Goal: Find specific page/section: Find specific page/section

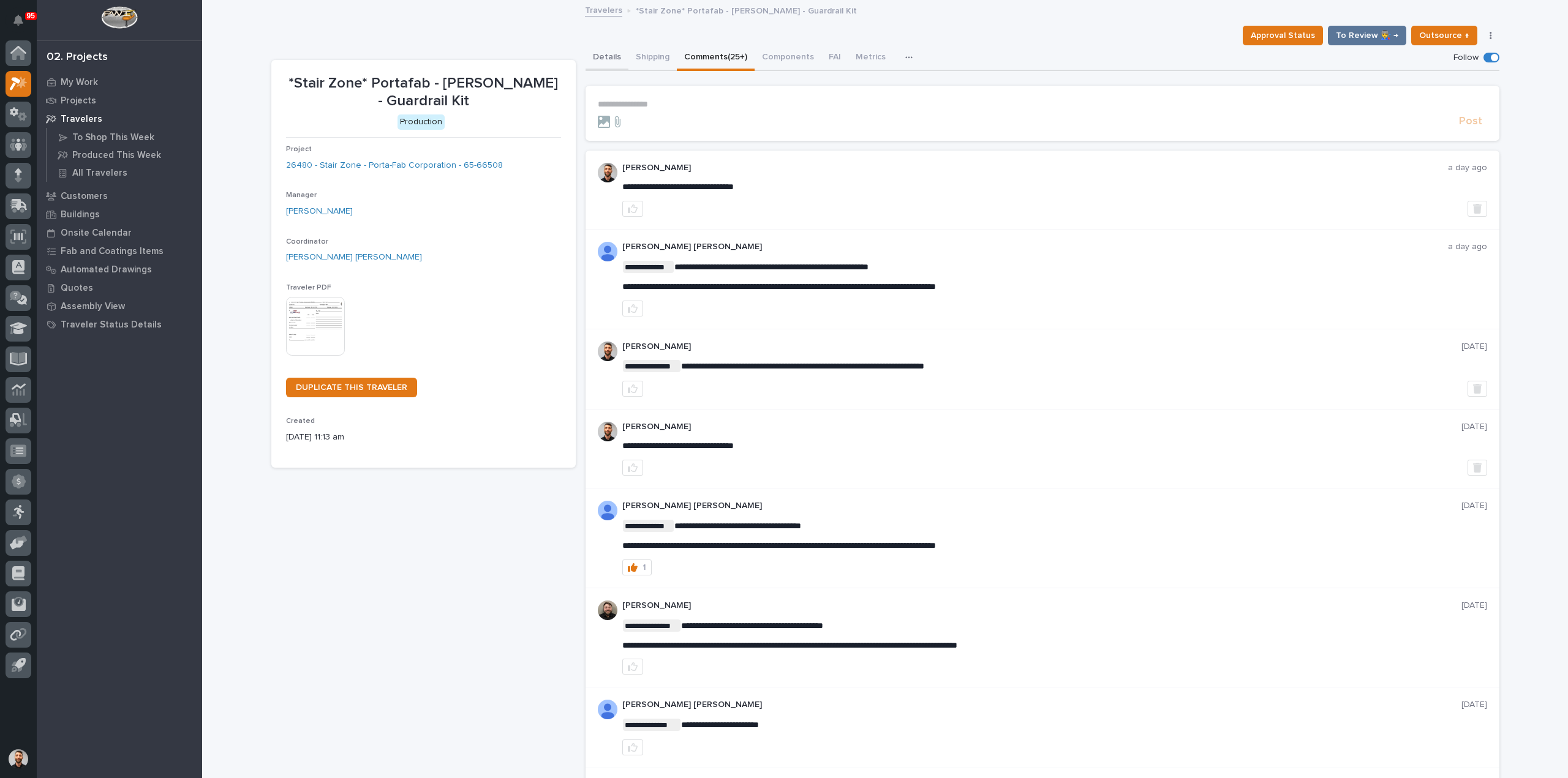
click at [614, 53] on button "Details" at bounding box center [607, 58] width 43 height 26
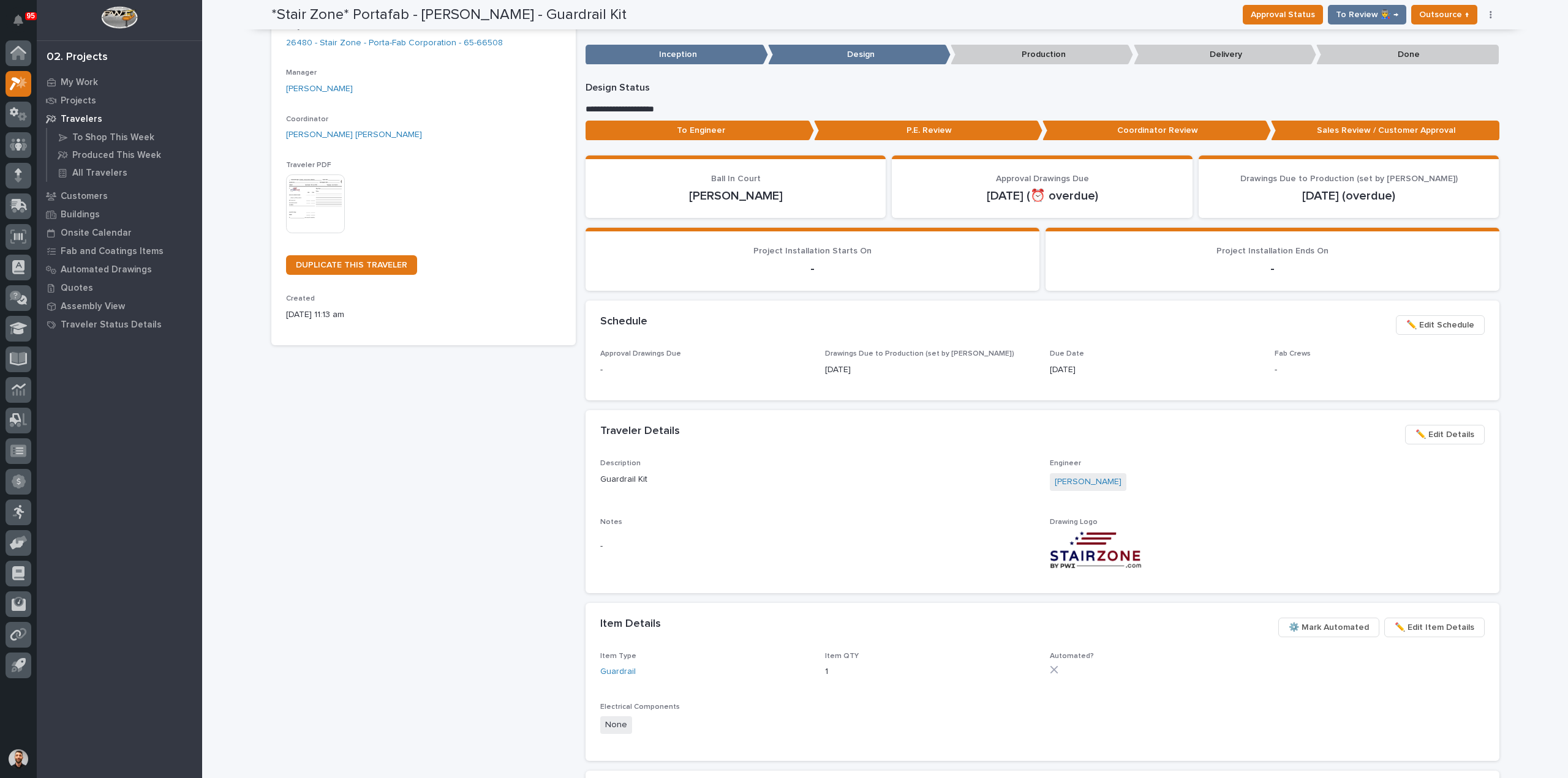
scroll to position [306, 0]
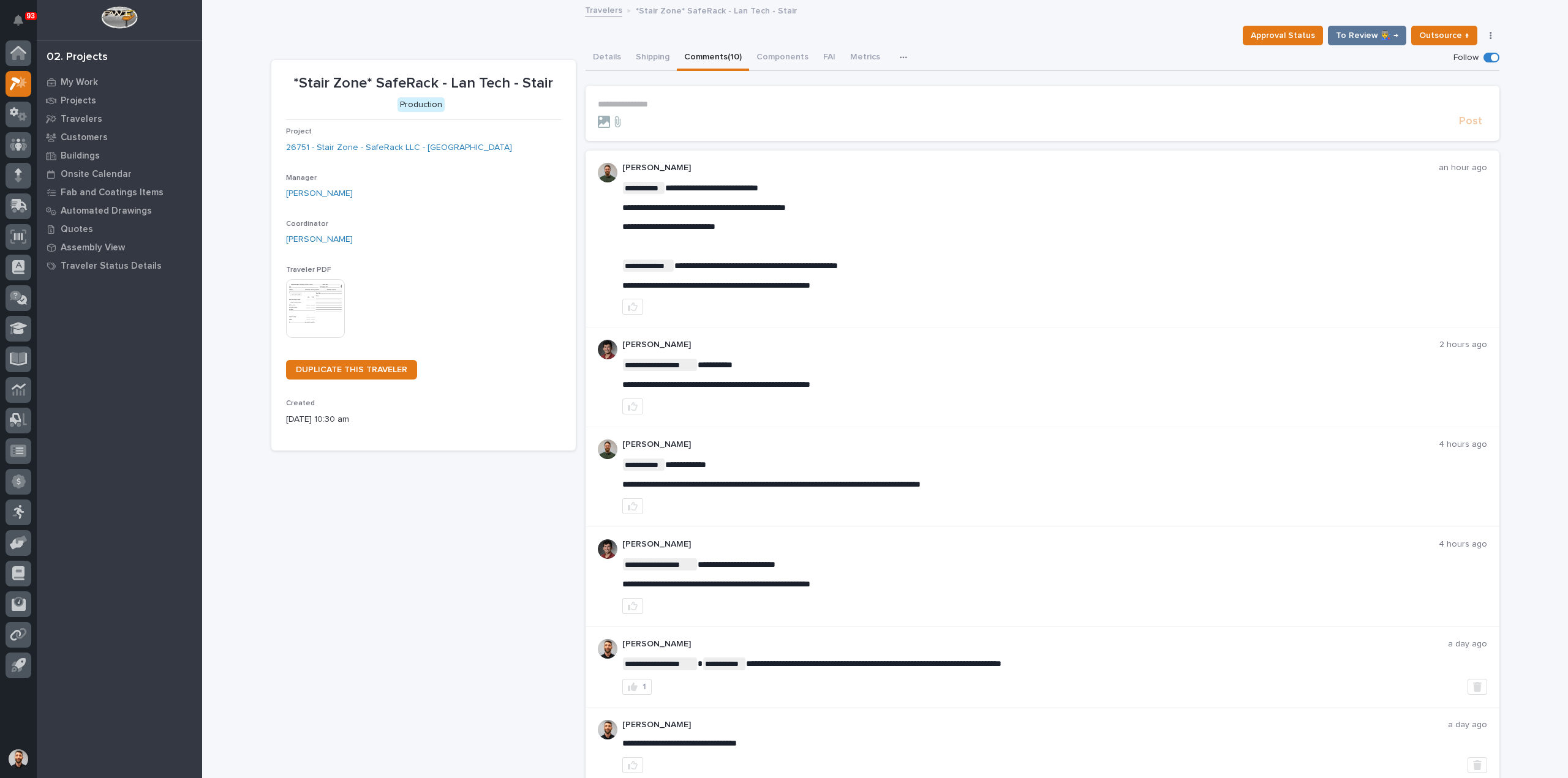
drag, startPoint x: 630, startPoint y: 308, endPoint x: 700, endPoint y: 302, distance: 70.3
click at [630, 308] on icon "button" at bounding box center [632, 307] width 10 height 10
click at [734, 281] on span "**********" at bounding box center [716, 285] width 188 height 9
copy div "**********"
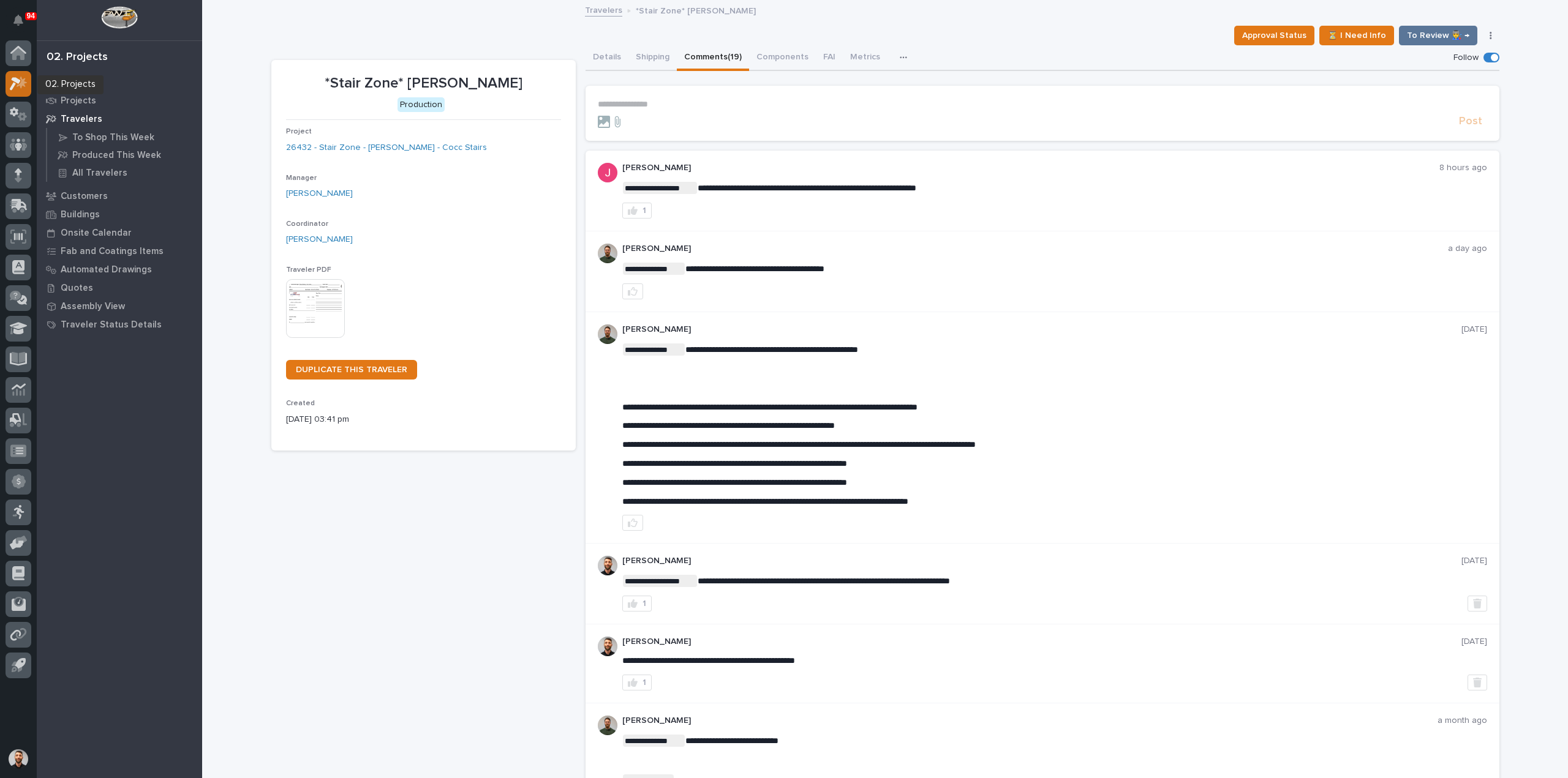
click at [18, 82] on icon at bounding box center [16, 84] width 11 height 14
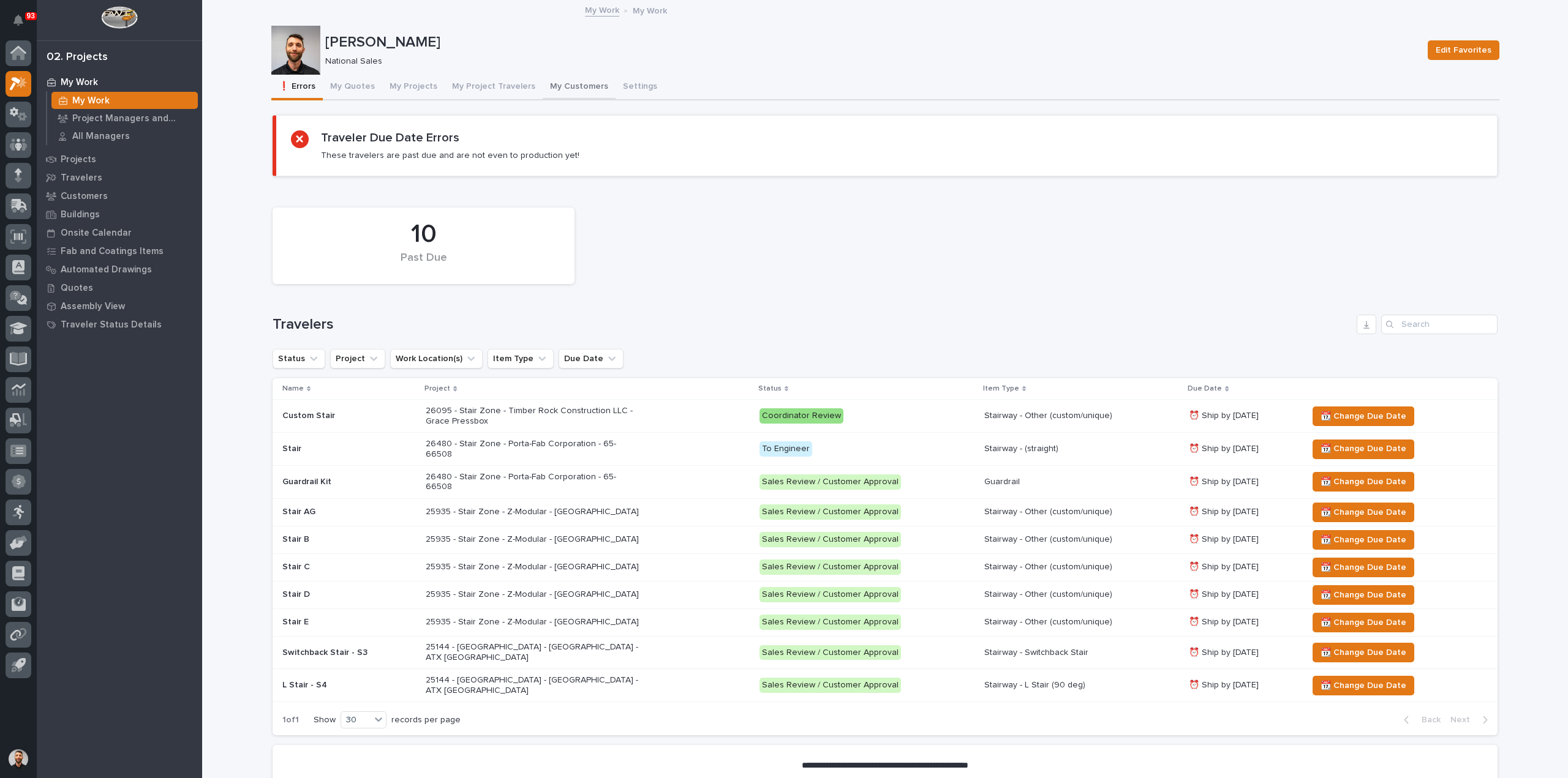
click at [568, 95] on button "My Customers" at bounding box center [579, 88] width 73 height 26
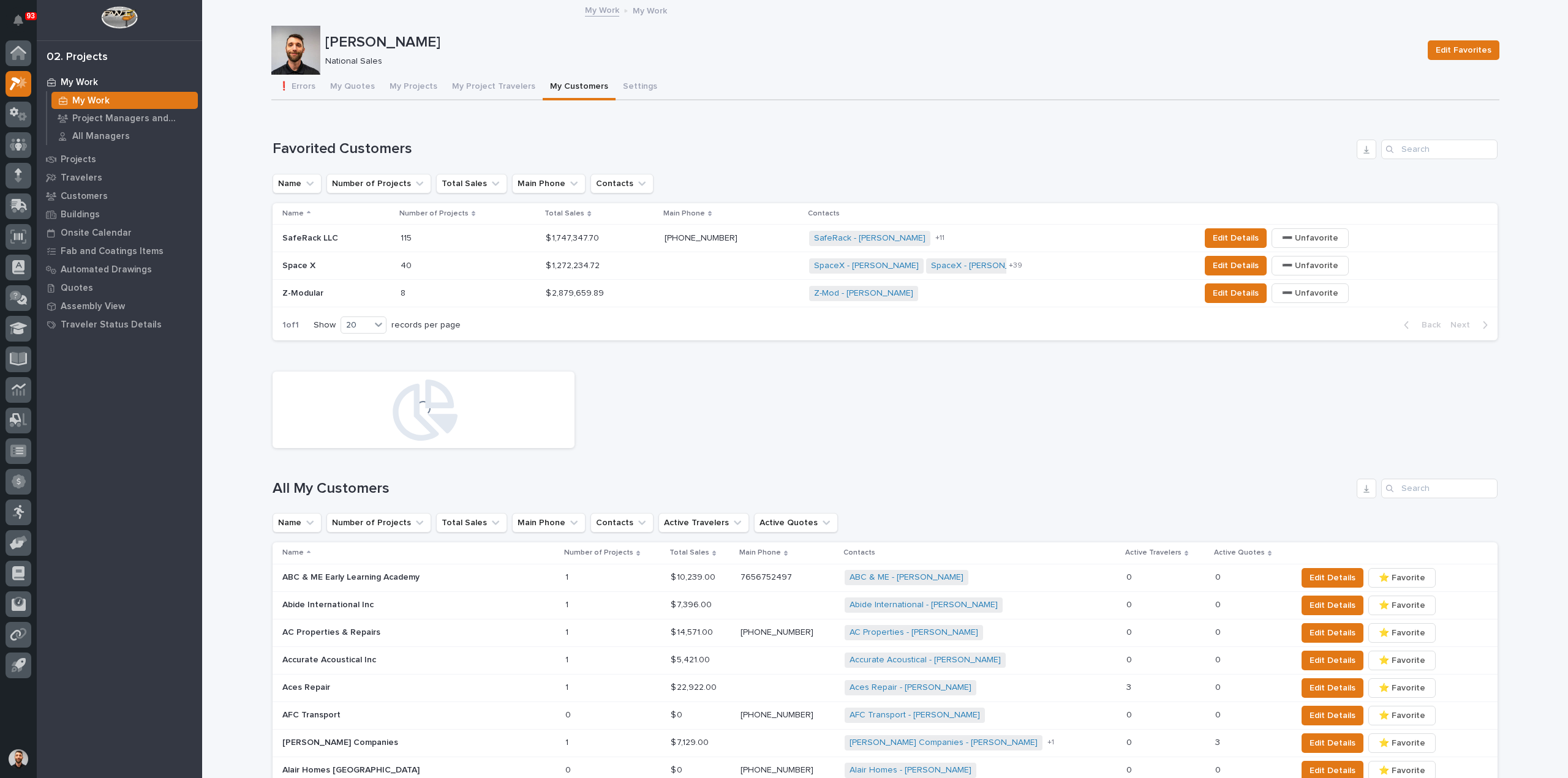
click at [320, 299] on div "Z-Modular Z-Modular" at bounding box center [336, 294] width 108 height 20
click at [442, 237] on p at bounding box center [454, 238] width 107 height 10
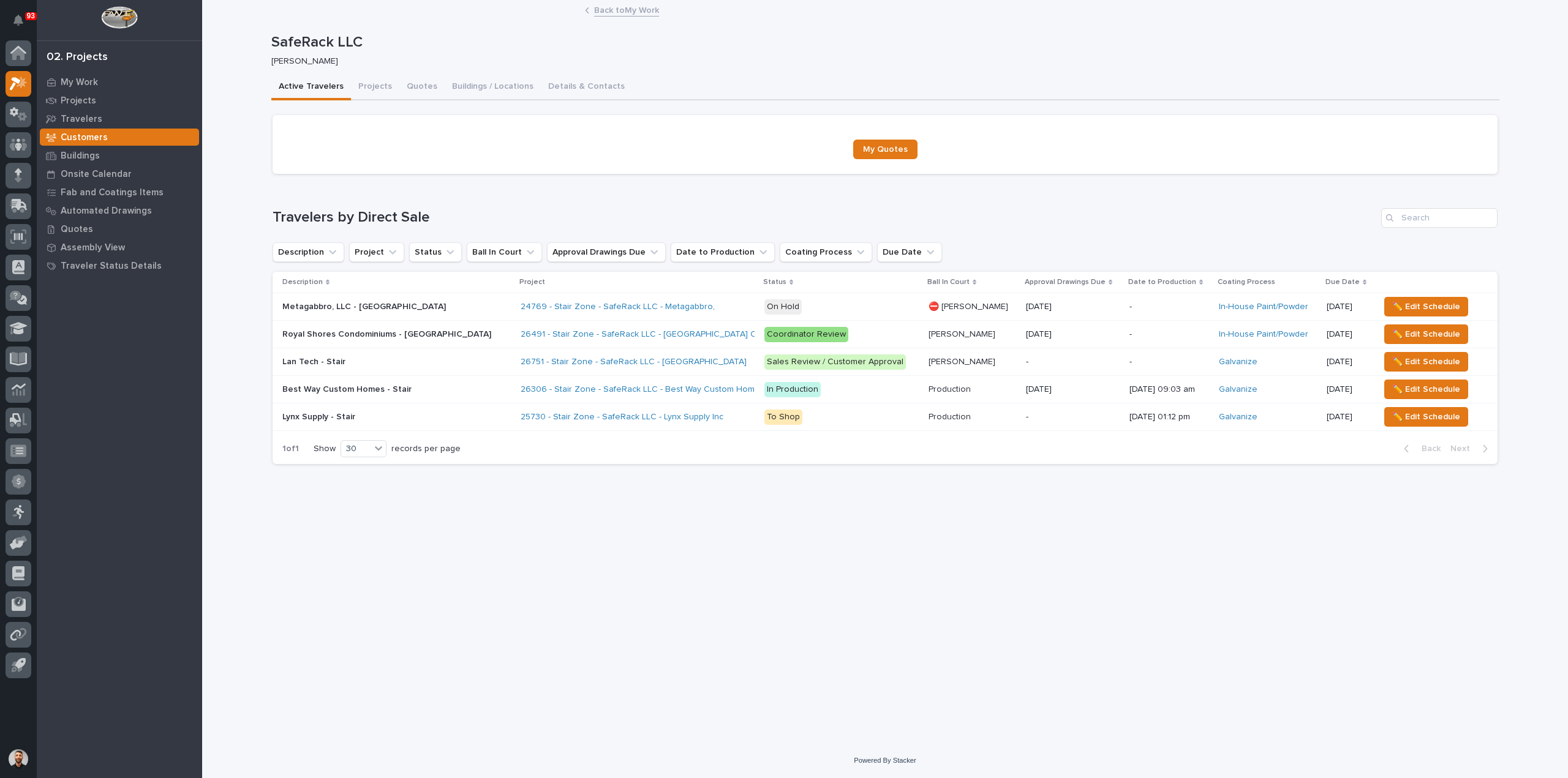
click at [430, 388] on p at bounding box center [389, 389] width 214 height 10
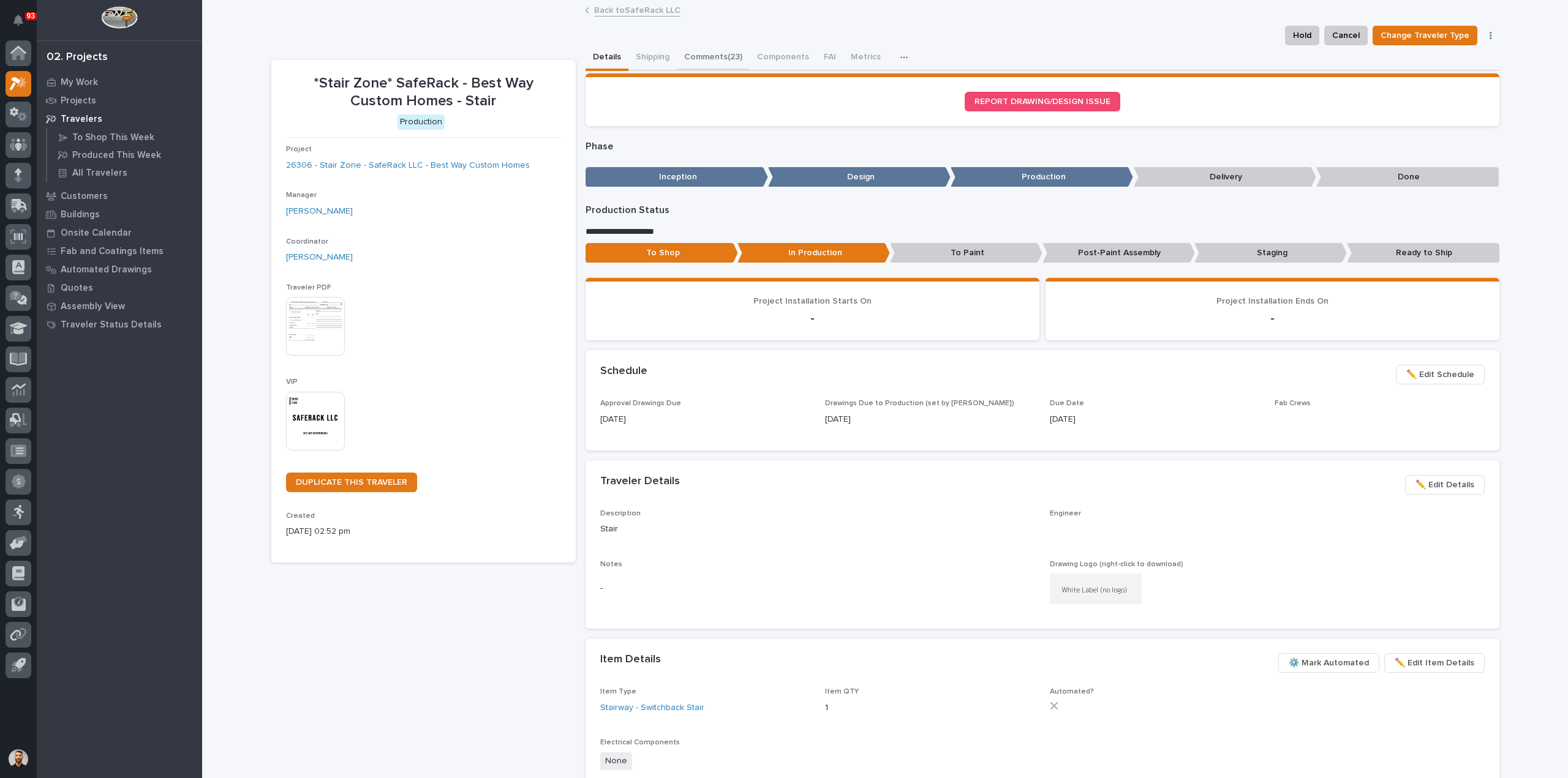
click at [706, 60] on button "Comments (23)" at bounding box center [713, 58] width 73 height 26
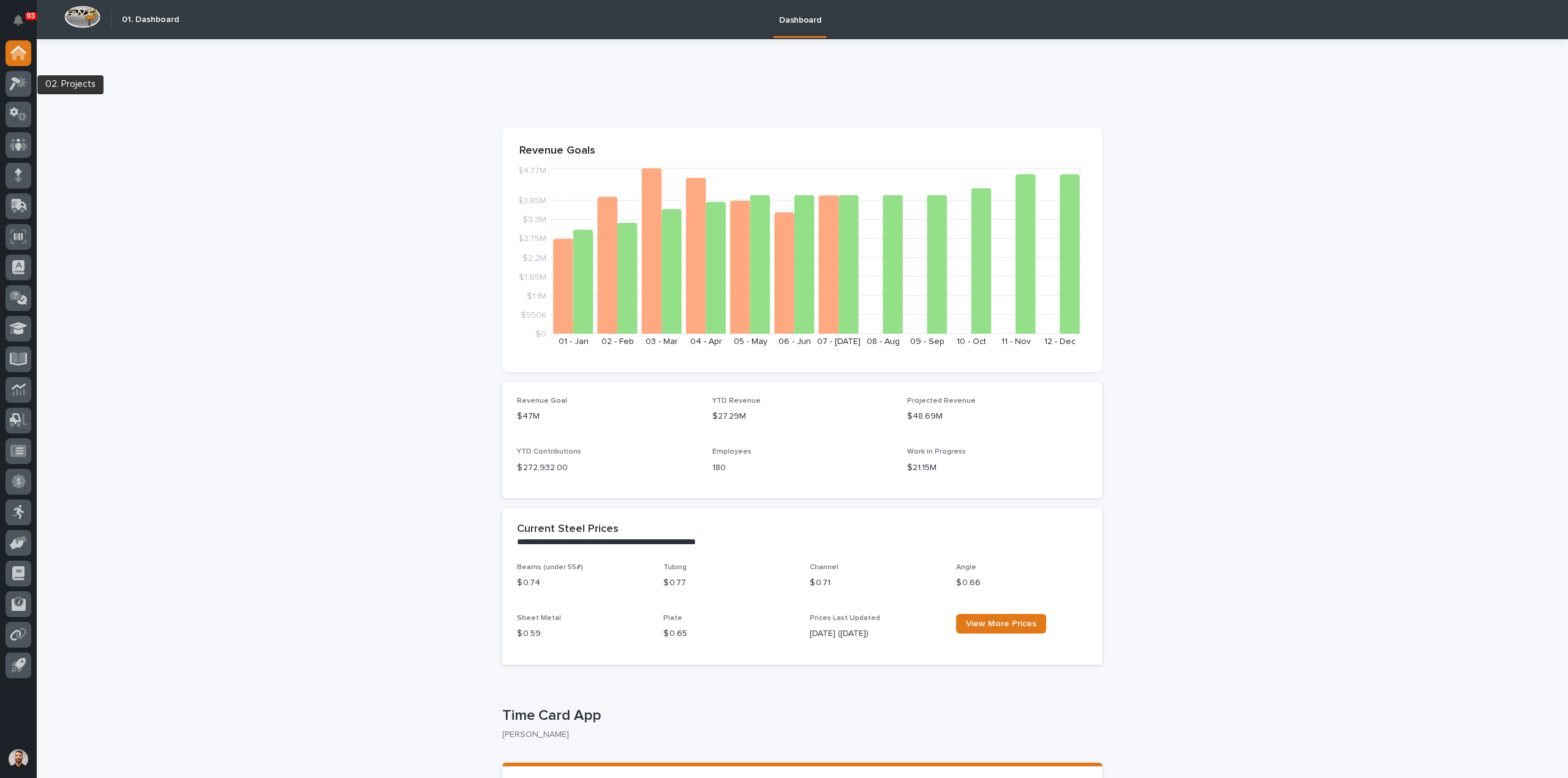
click at [16, 97] on div at bounding box center [18, 86] width 26 height 30
click at [16, 88] on icon at bounding box center [19, 83] width 18 height 14
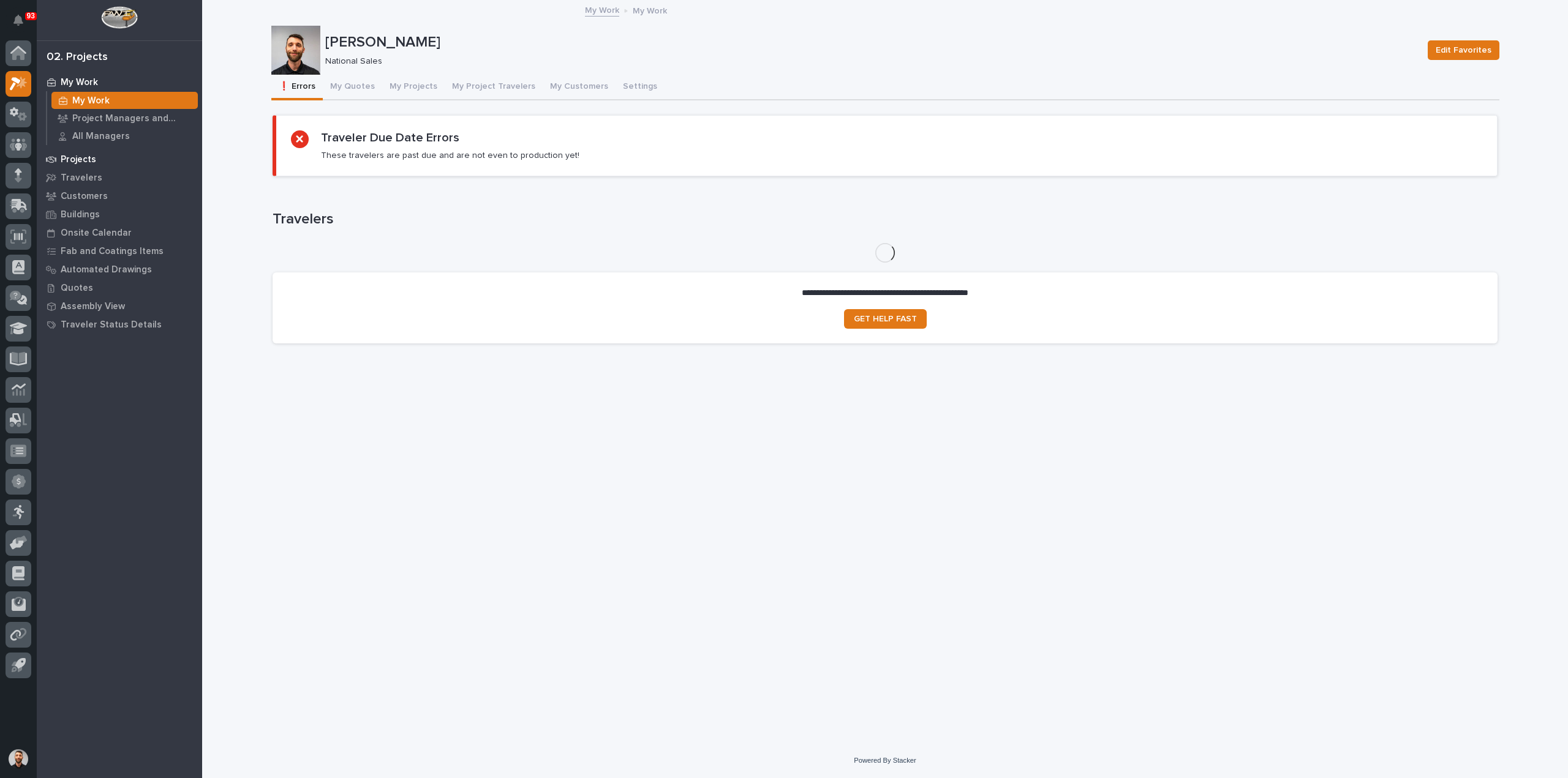
click at [83, 159] on p "Projects" at bounding box center [78, 160] width 36 height 11
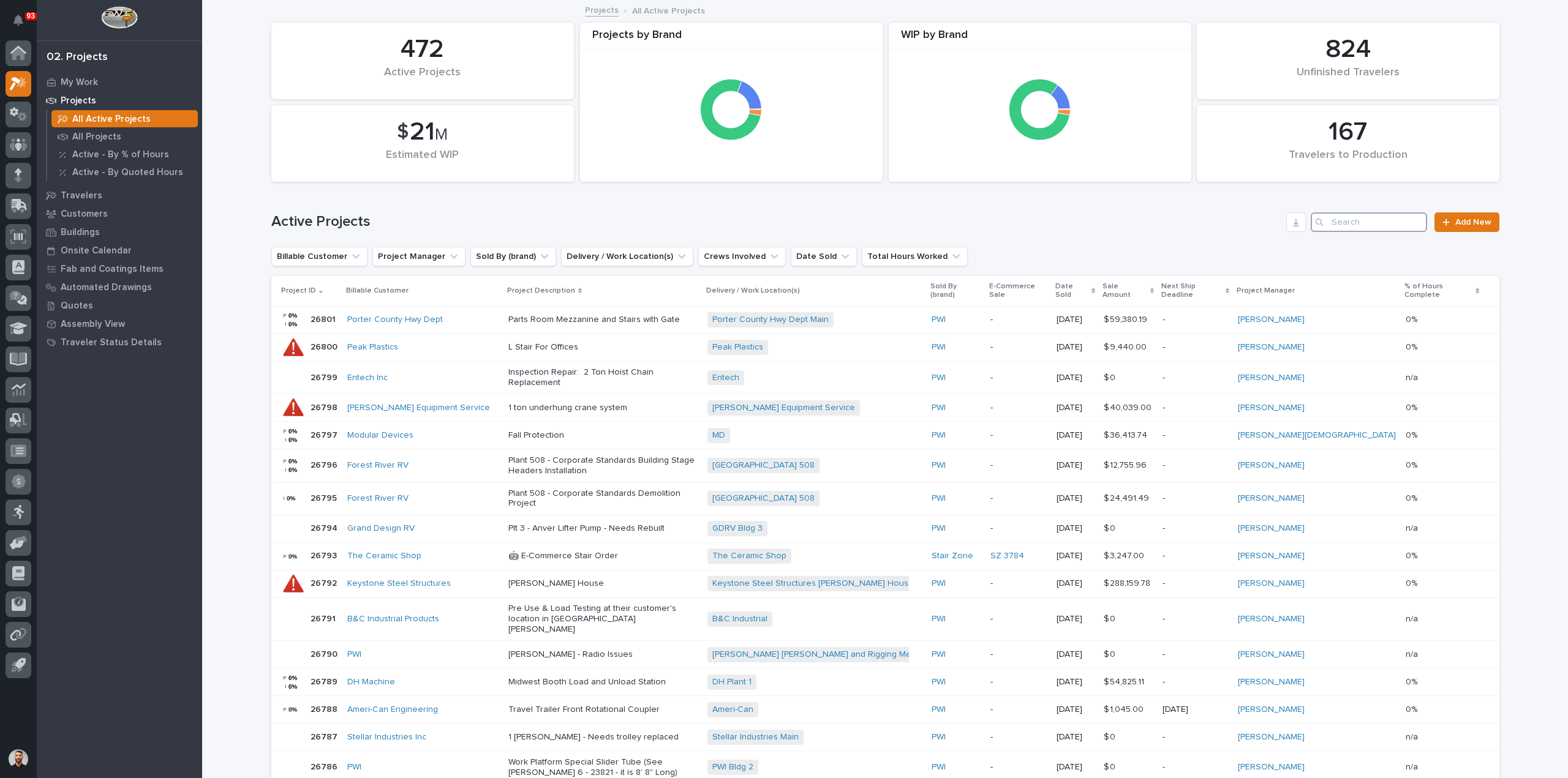
click at [1353, 224] on input "Search" at bounding box center [1369, 222] width 116 height 20
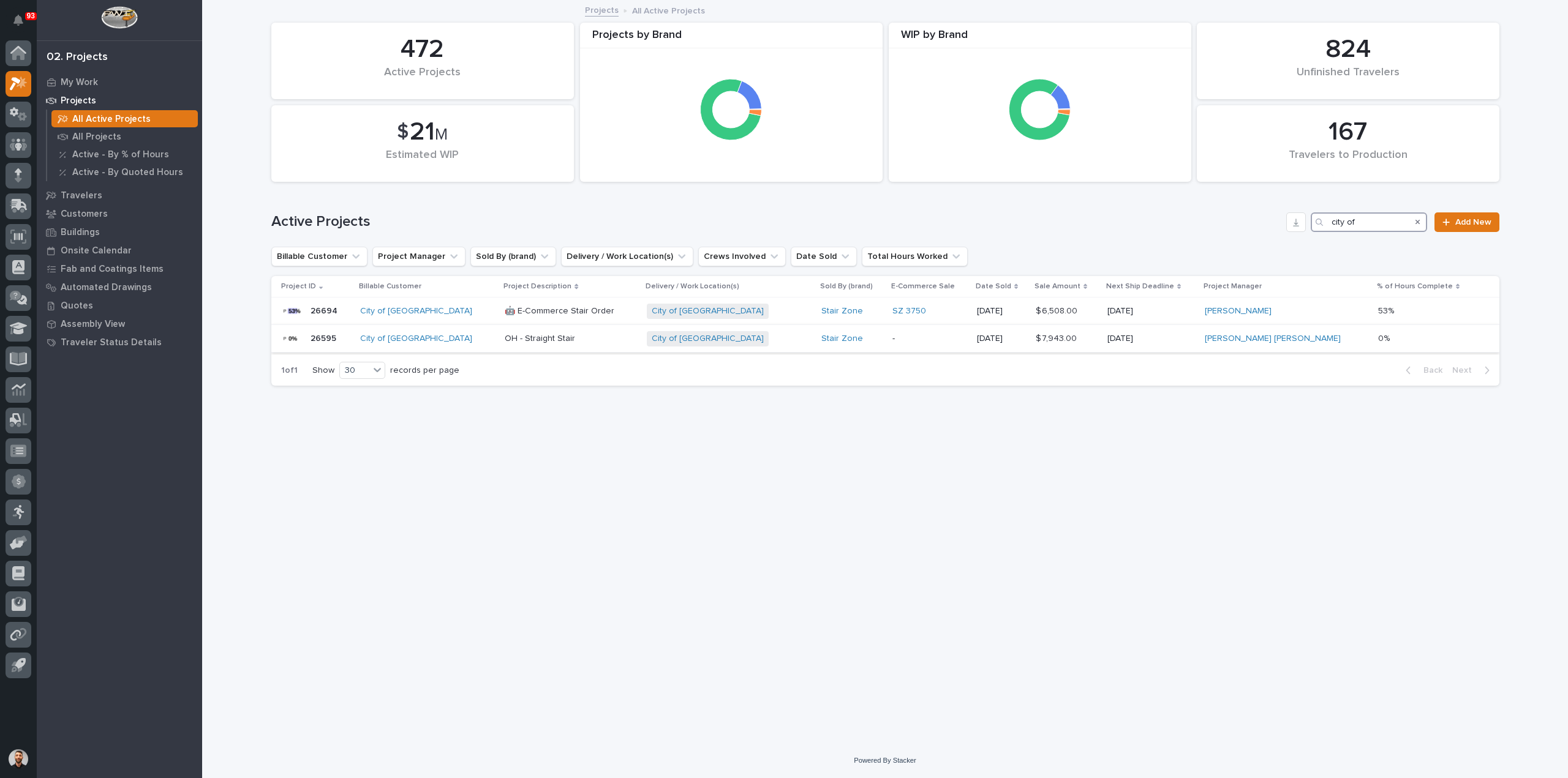
type input "city of"
click at [586, 342] on p "OH - Straight Stair" at bounding box center [570, 338] width 132 height 10
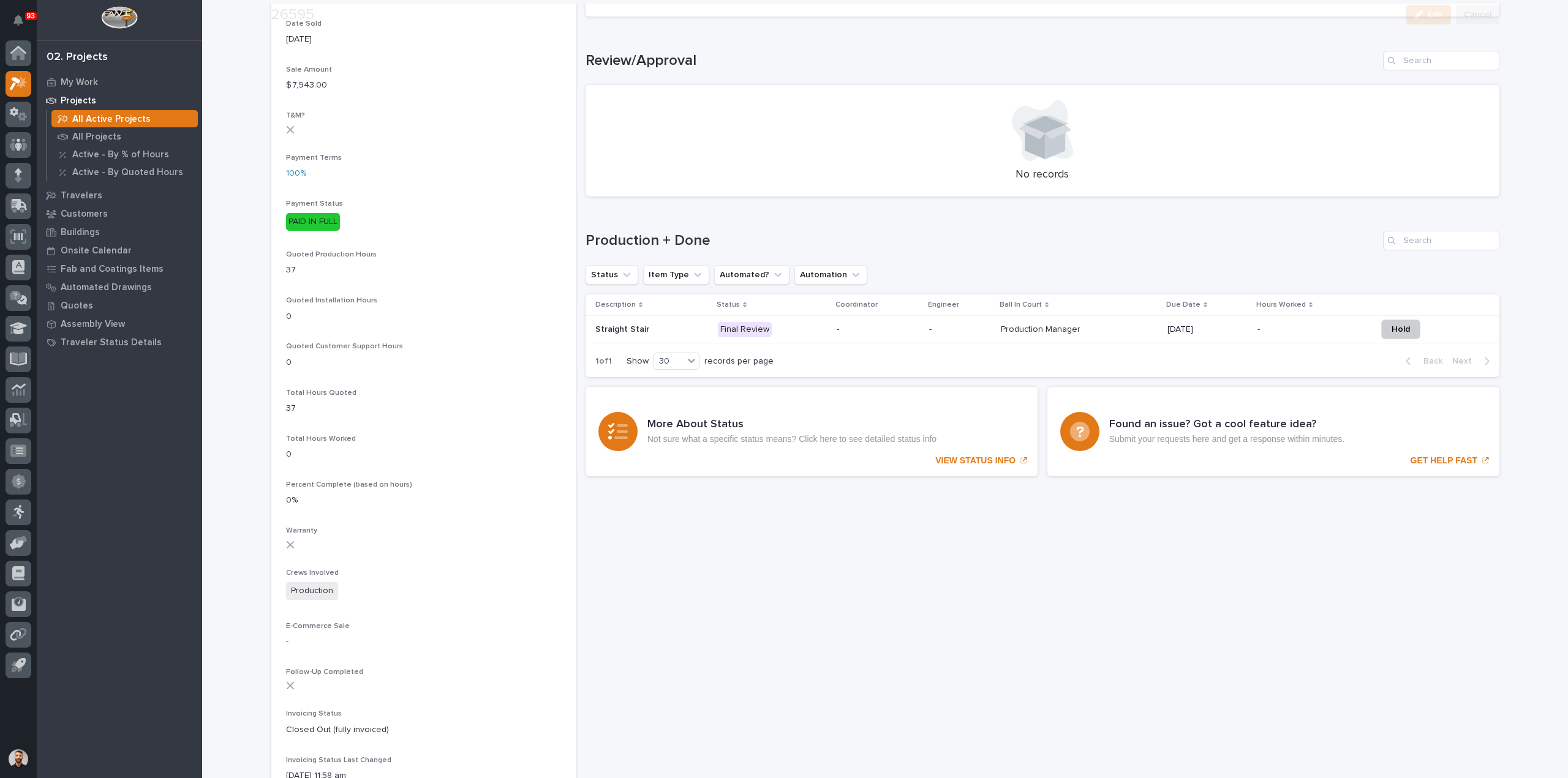
scroll to position [673, 0]
click at [860, 324] on p "-" at bounding box center [878, 327] width 82 height 10
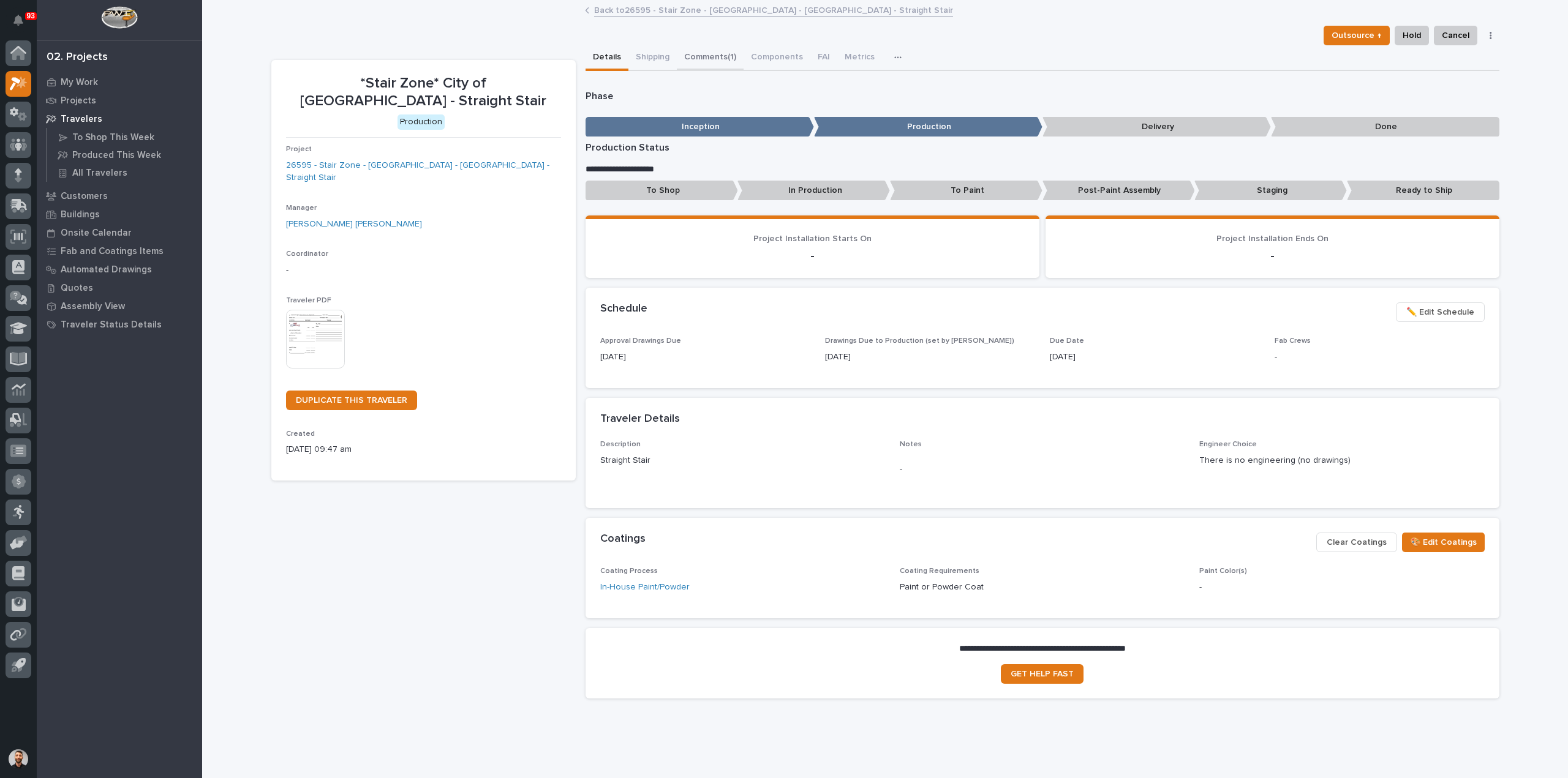
click at [700, 58] on button "Comments (1)" at bounding box center [710, 58] width 67 height 26
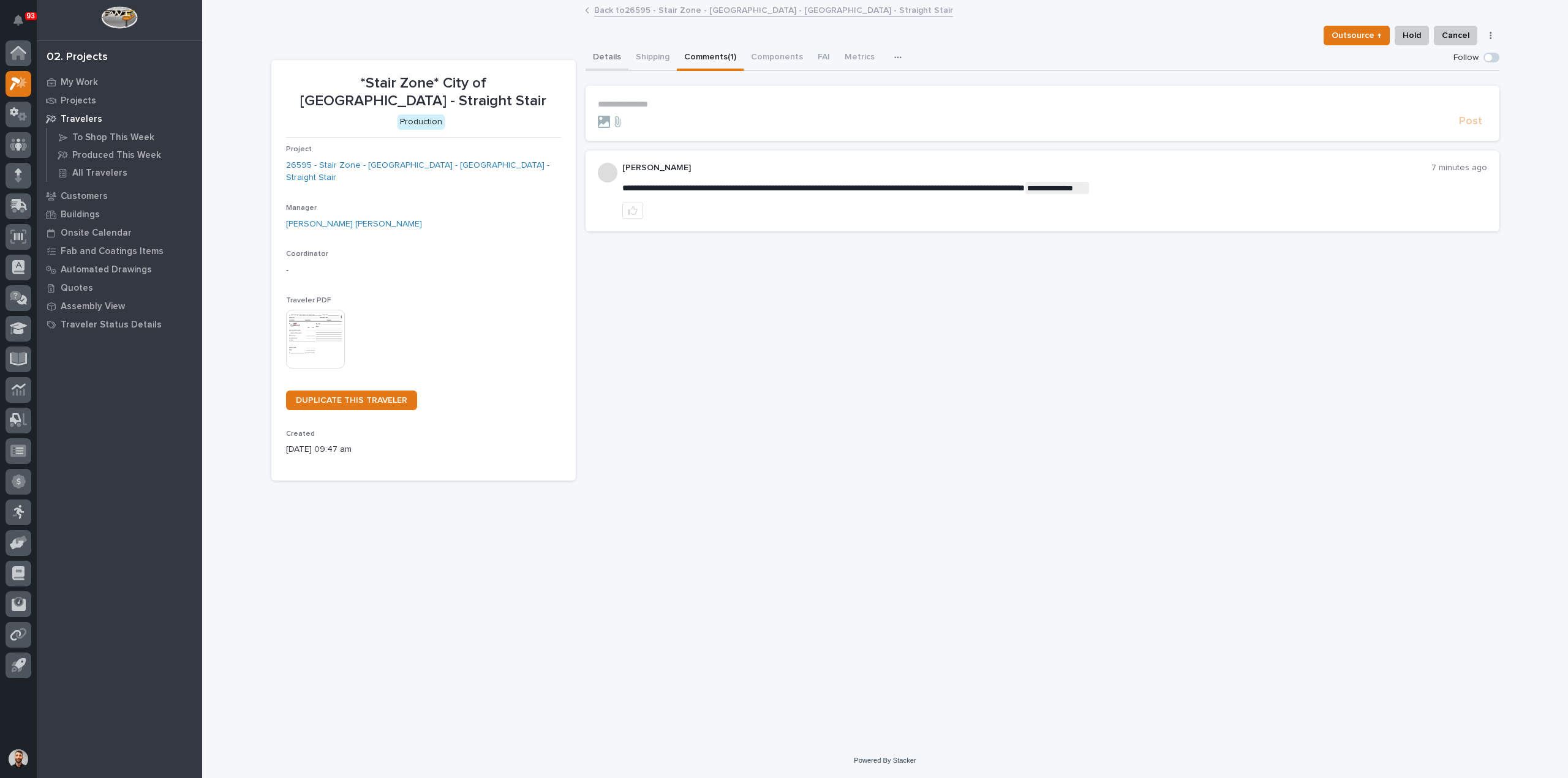
click at [606, 56] on button "Details" at bounding box center [607, 58] width 43 height 26
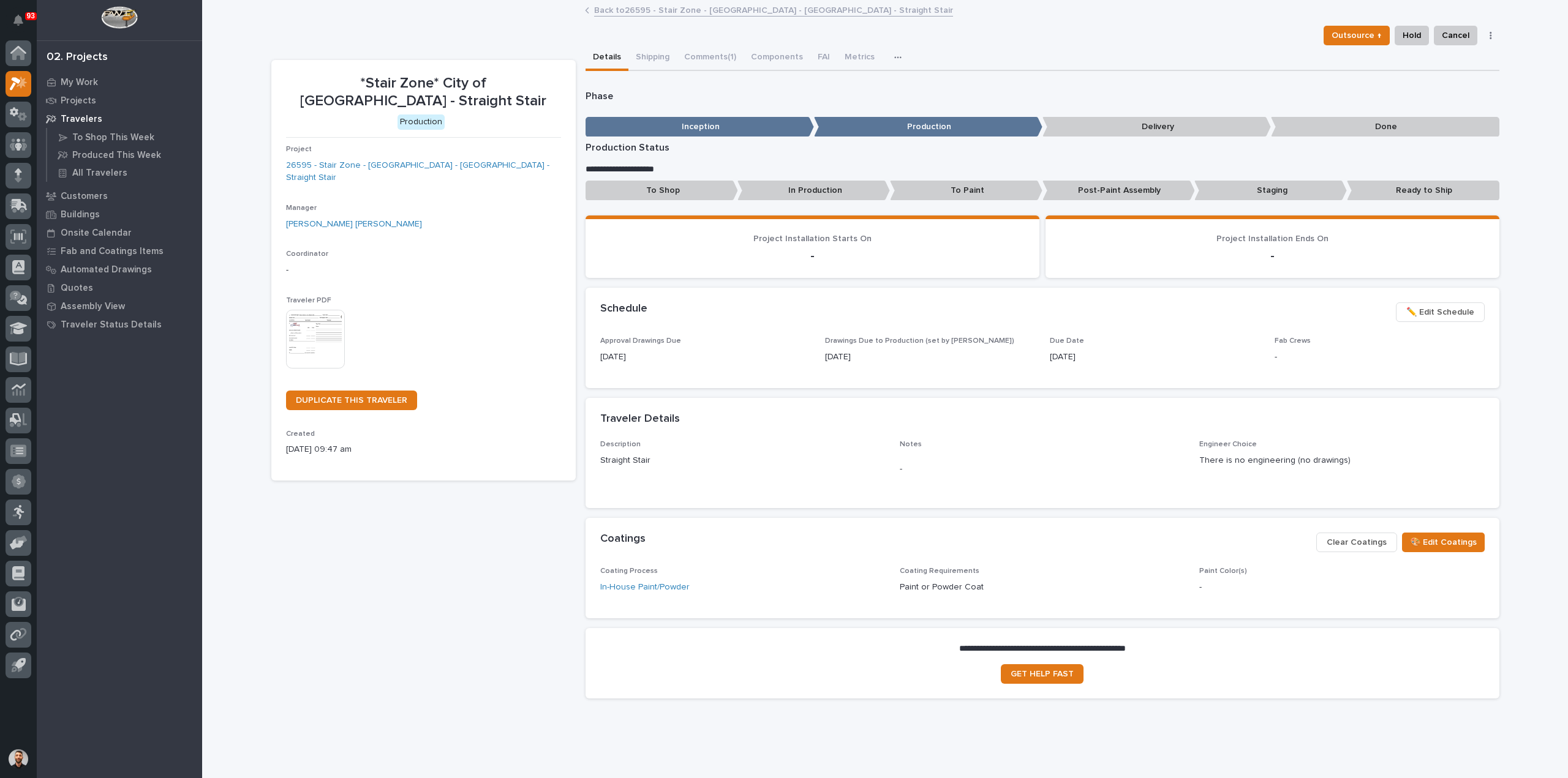
click at [1440, 309] on span "✏️ Edit Schedule" at bounding box center [1440, 313] width 68 height 15
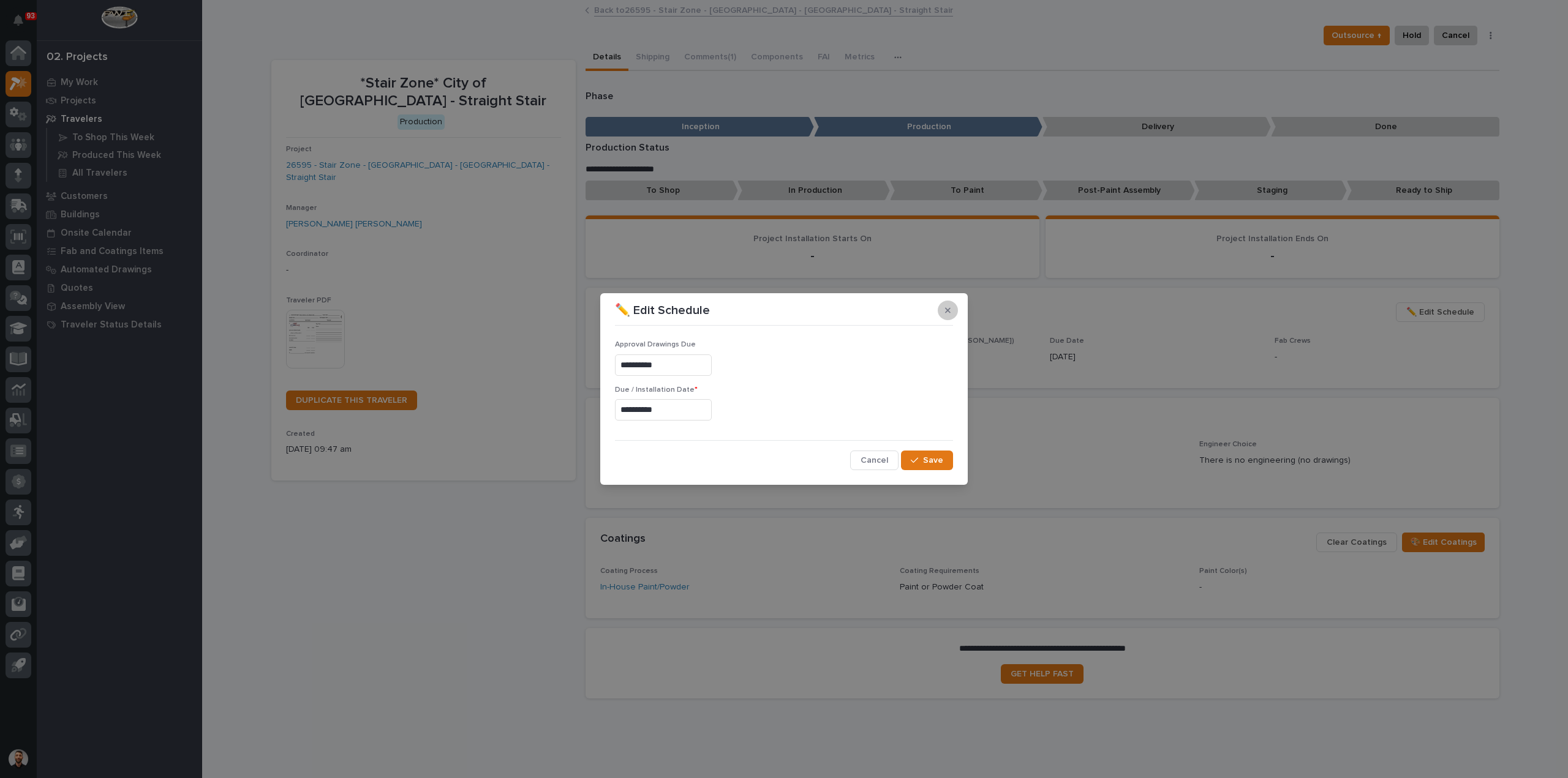
click at [949, 313] on icon "button" at bounding box center [948, 310] width 5 height 9
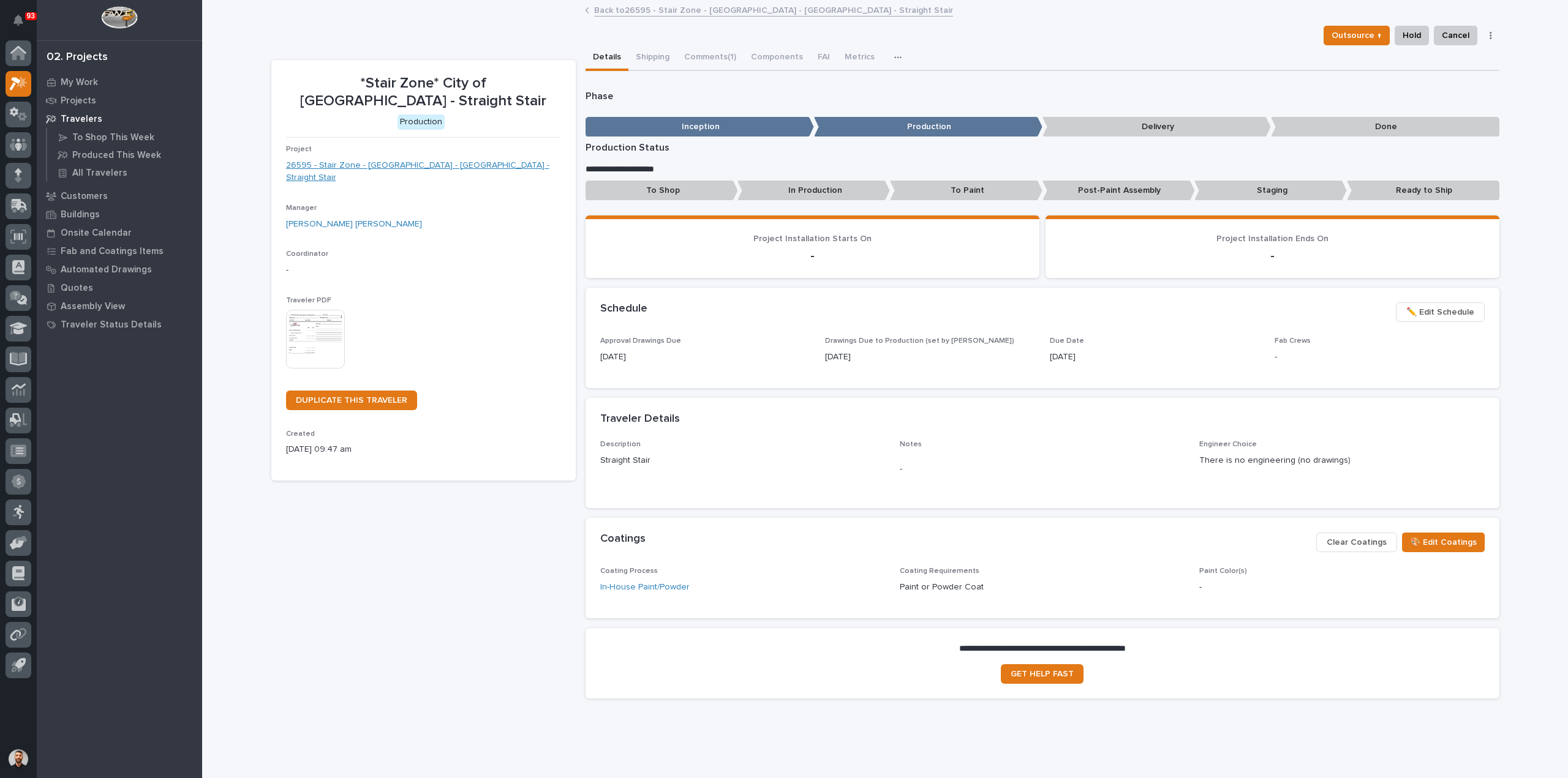
click at [465, 159] on link "26595 - Stair Zone - City of Monroe - OH - Straight Stair" at bounding box center [423, 172] width 275 height 26
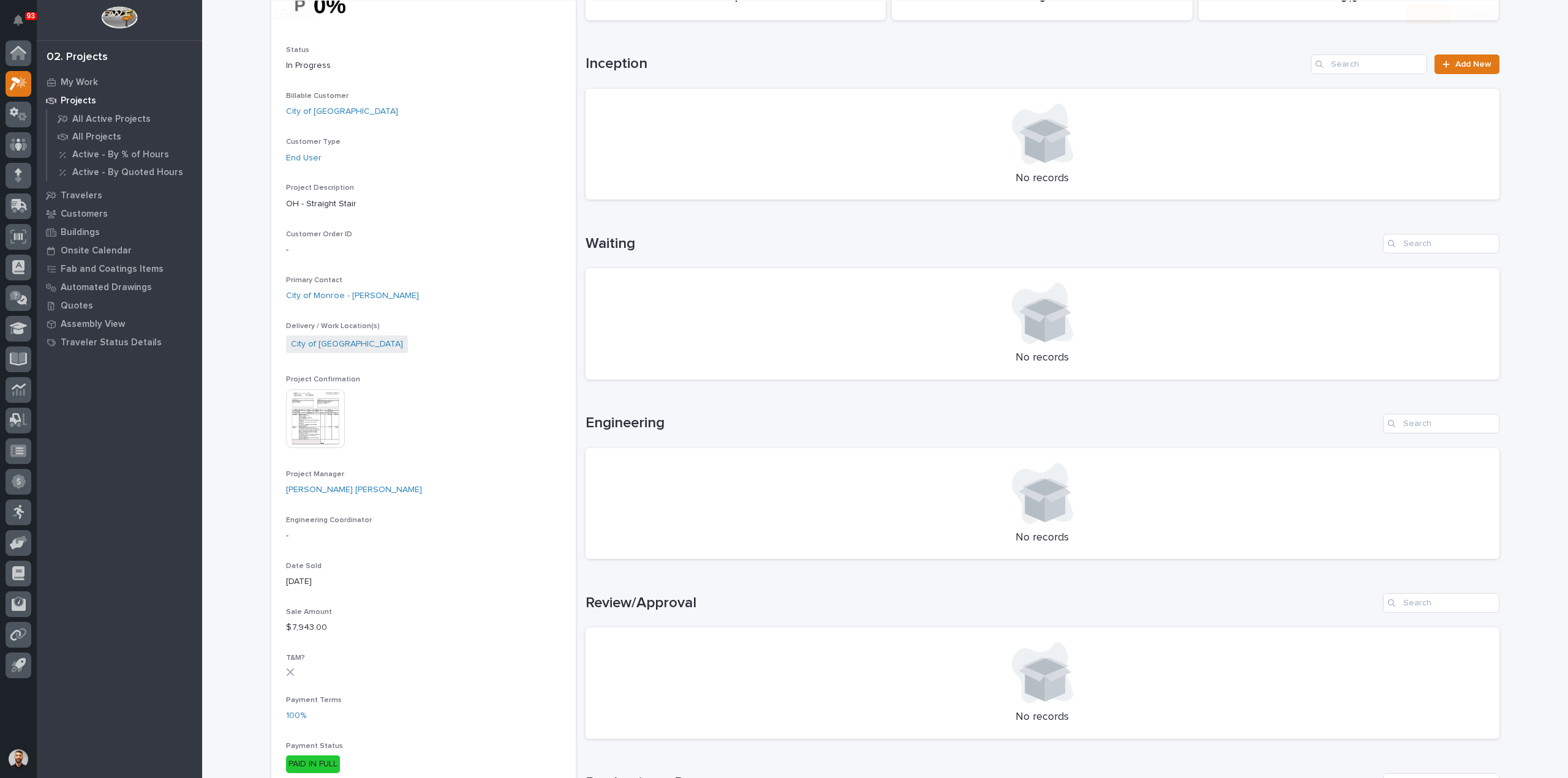
scroll to position [367, 0]
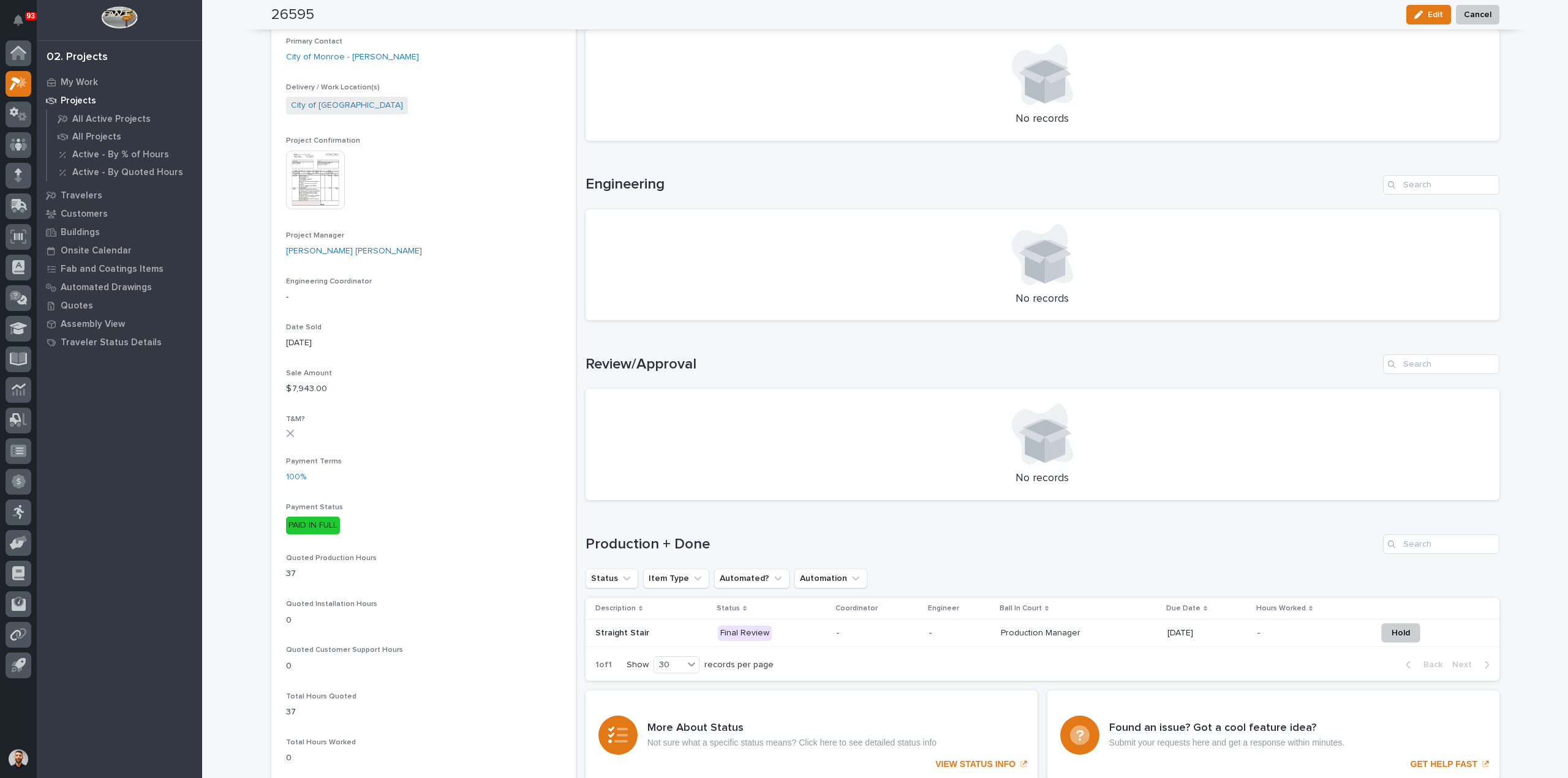
click at [910, 629] on td "-" at bounding box center [878, 633] width 93 height 28
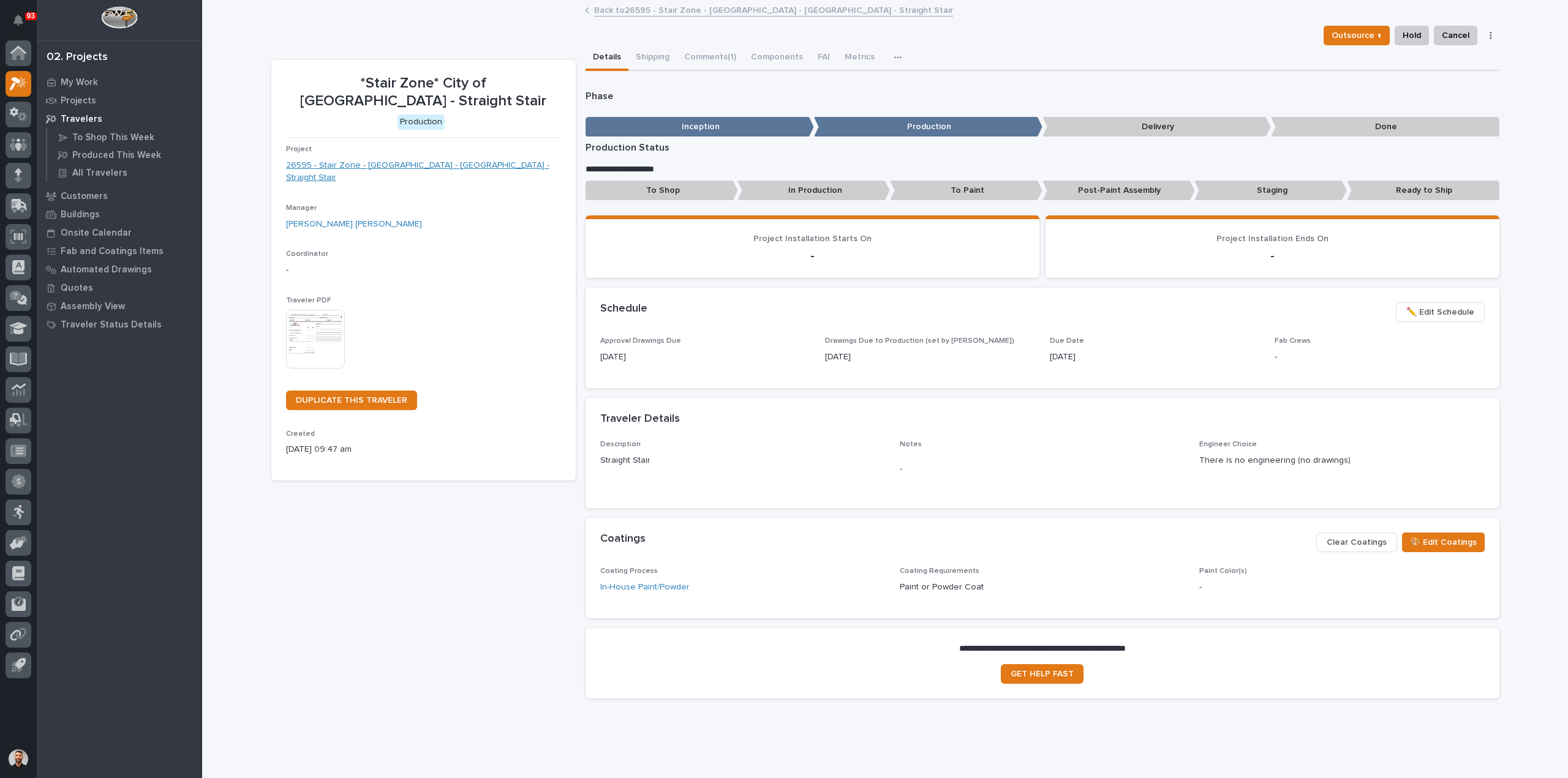
click at [371, 159] on link "26595 - Stair Zone - City of Monroe - OH - Straight Stair" at bounding box center [423, 172] width 275 height 26
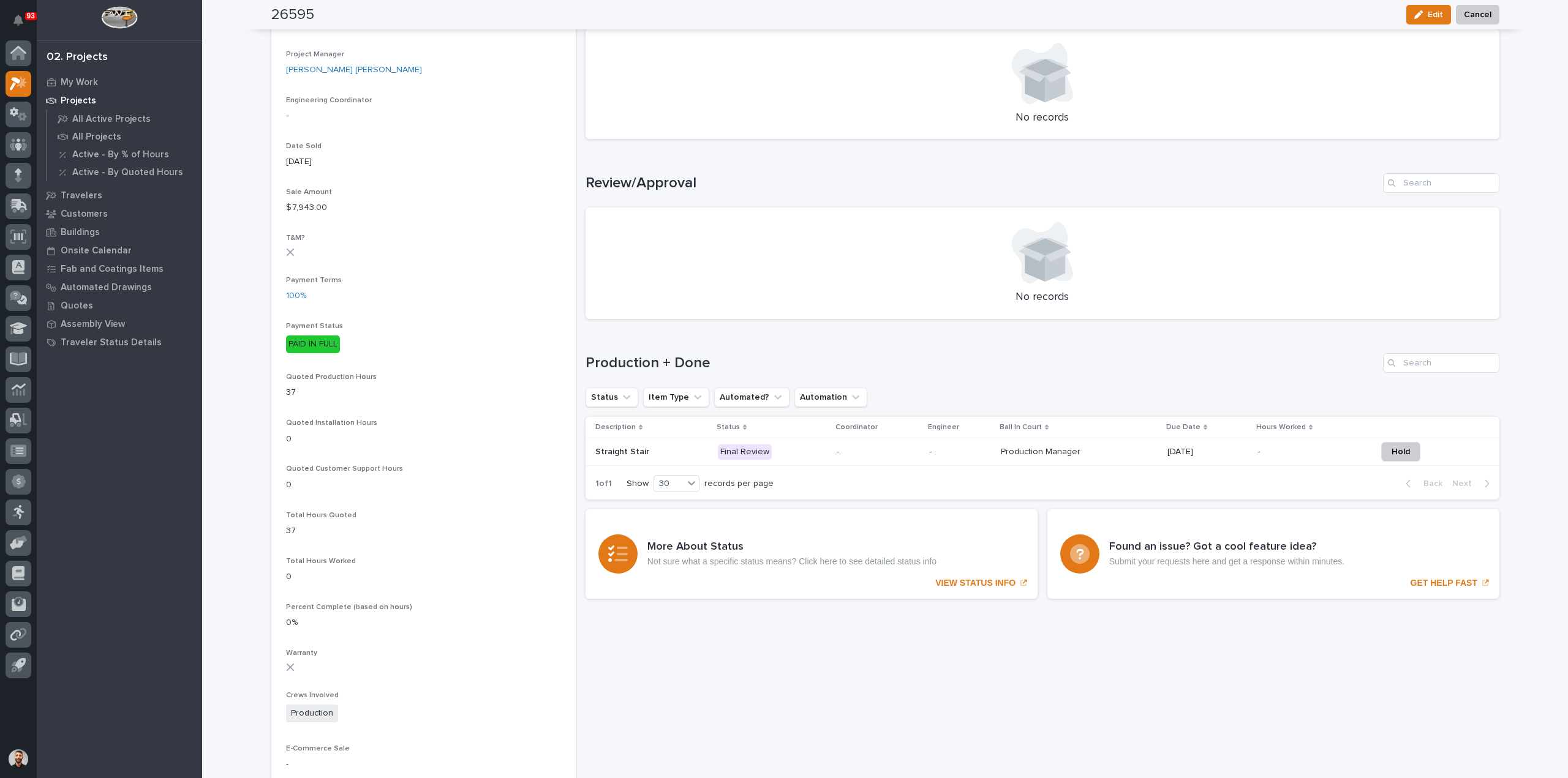
scroll to position [551, 0]
click at [853, 448] on p "-" at bounding box center [878, 449] width 82 height 10
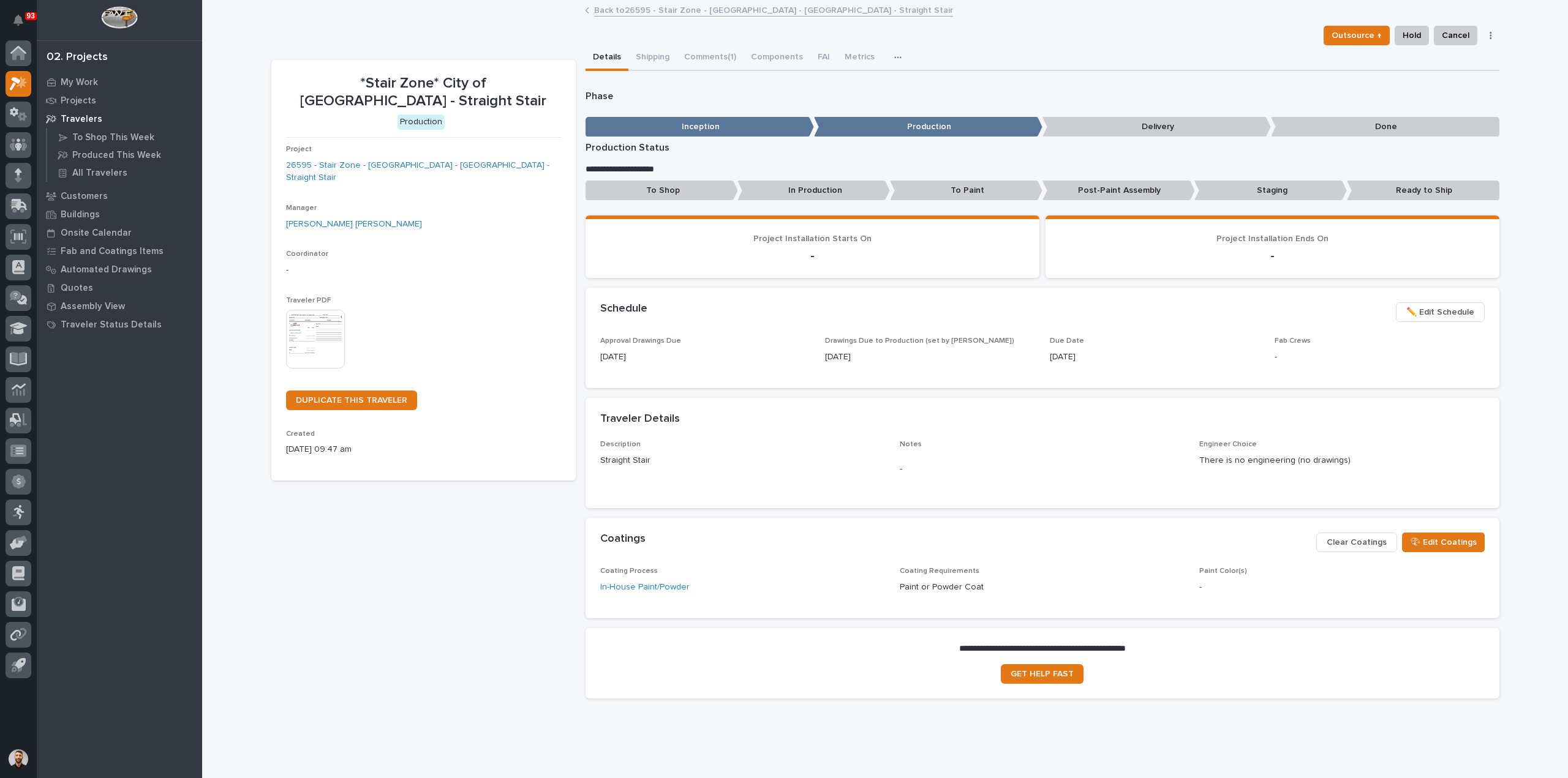
click at [1405, 405] on div "Traveler Details" at bounding box center [1042, 419] width 914 height 43
click at [1488, 33] on button "button" at bounding box center [1490, 35] width 17 height 9
click at [1507, 357] on div "**********" at bounding box center [885, 386] width 1366 height 769
click at [894, 56] on icon "button" at bounding box center [898, 57] width 7 height 2
click at [1007, 83] on div "**********" at bounding box center [1042, 391] width 914 height 636
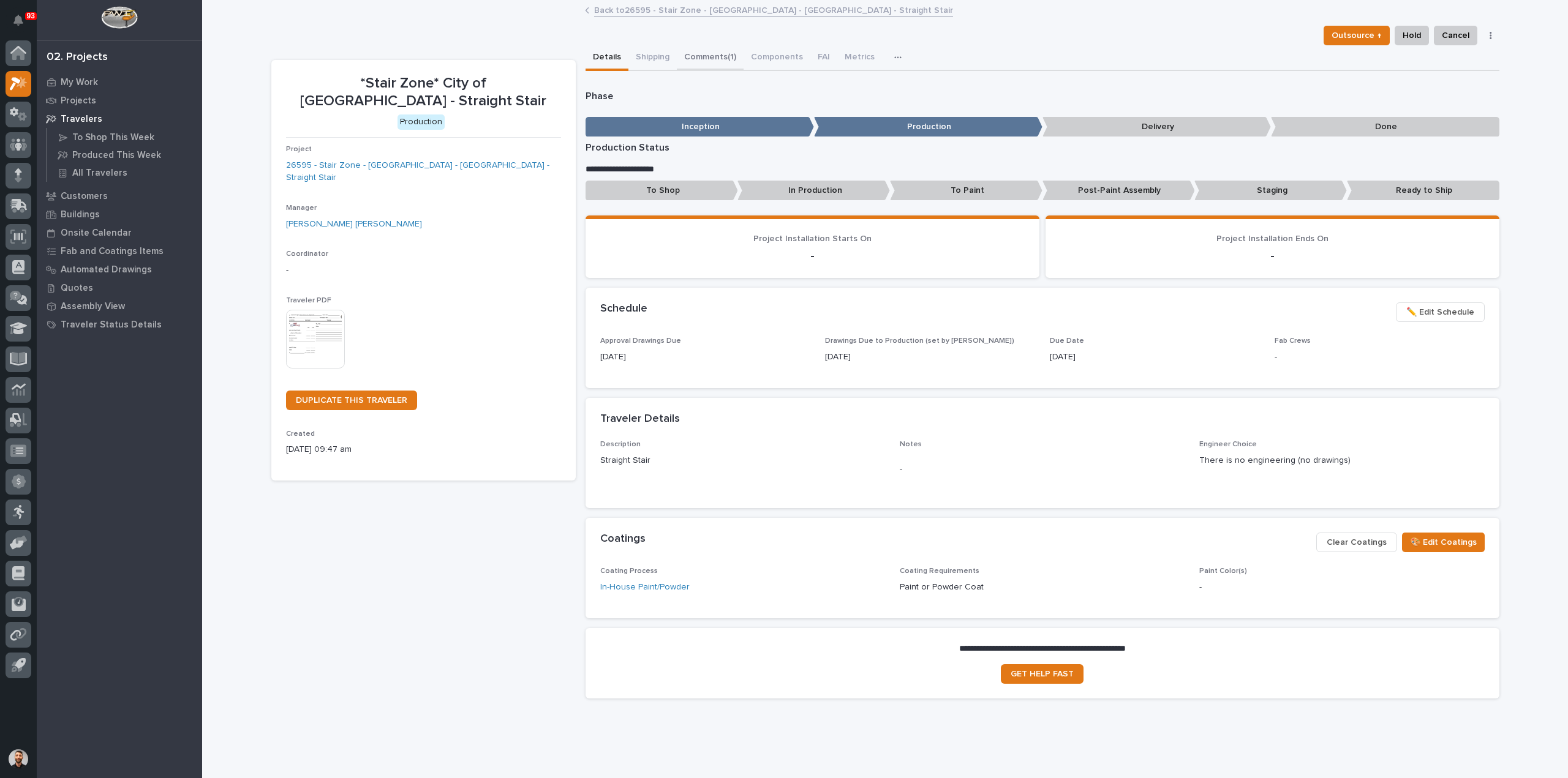
click at [700, 55] on button "Comments (1)" at bounding box center [710, 58] width 67 height 26
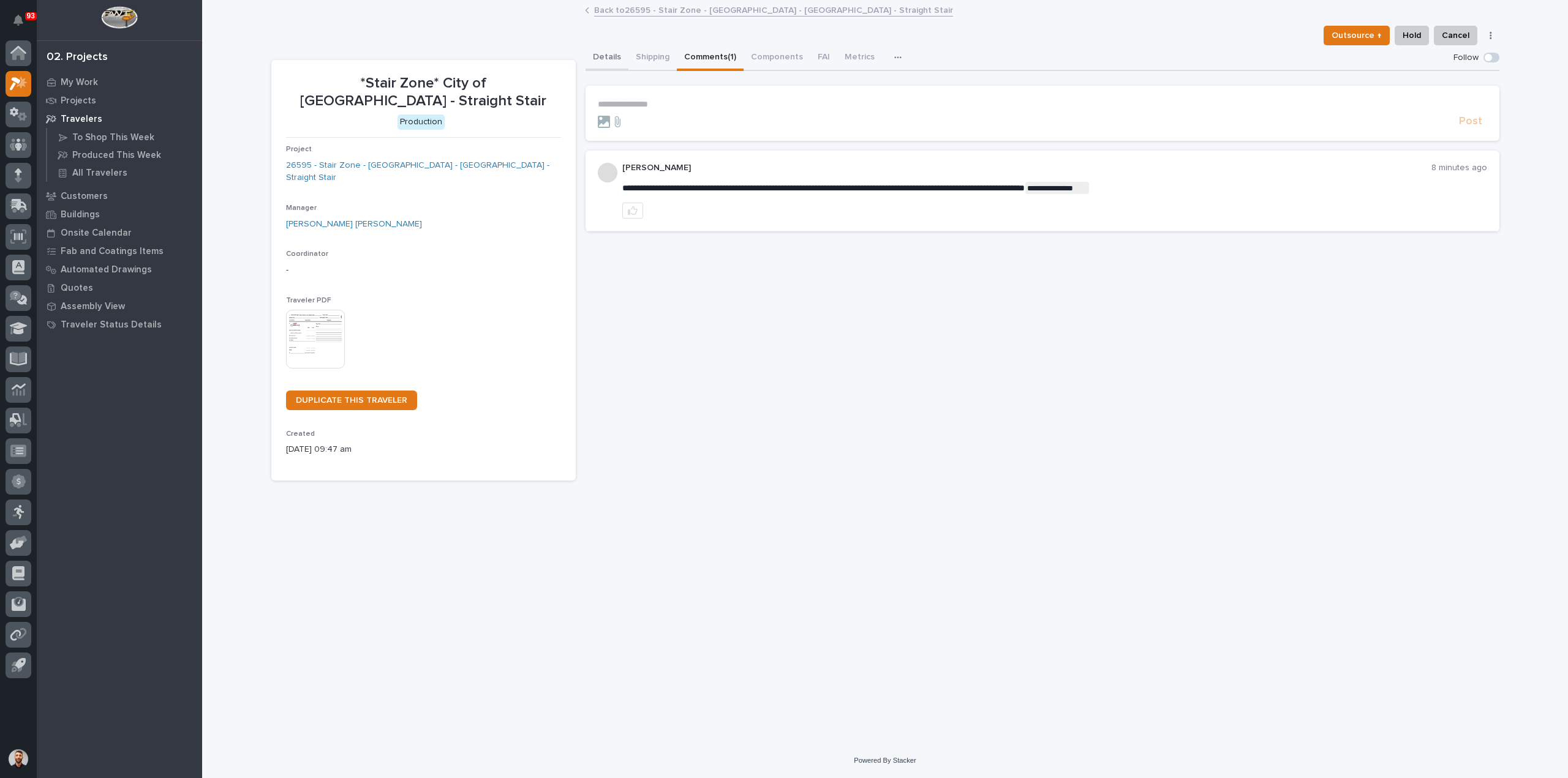
click at [613, 57] on button "Details" at bounding box center [607, 58] width 43 height 26
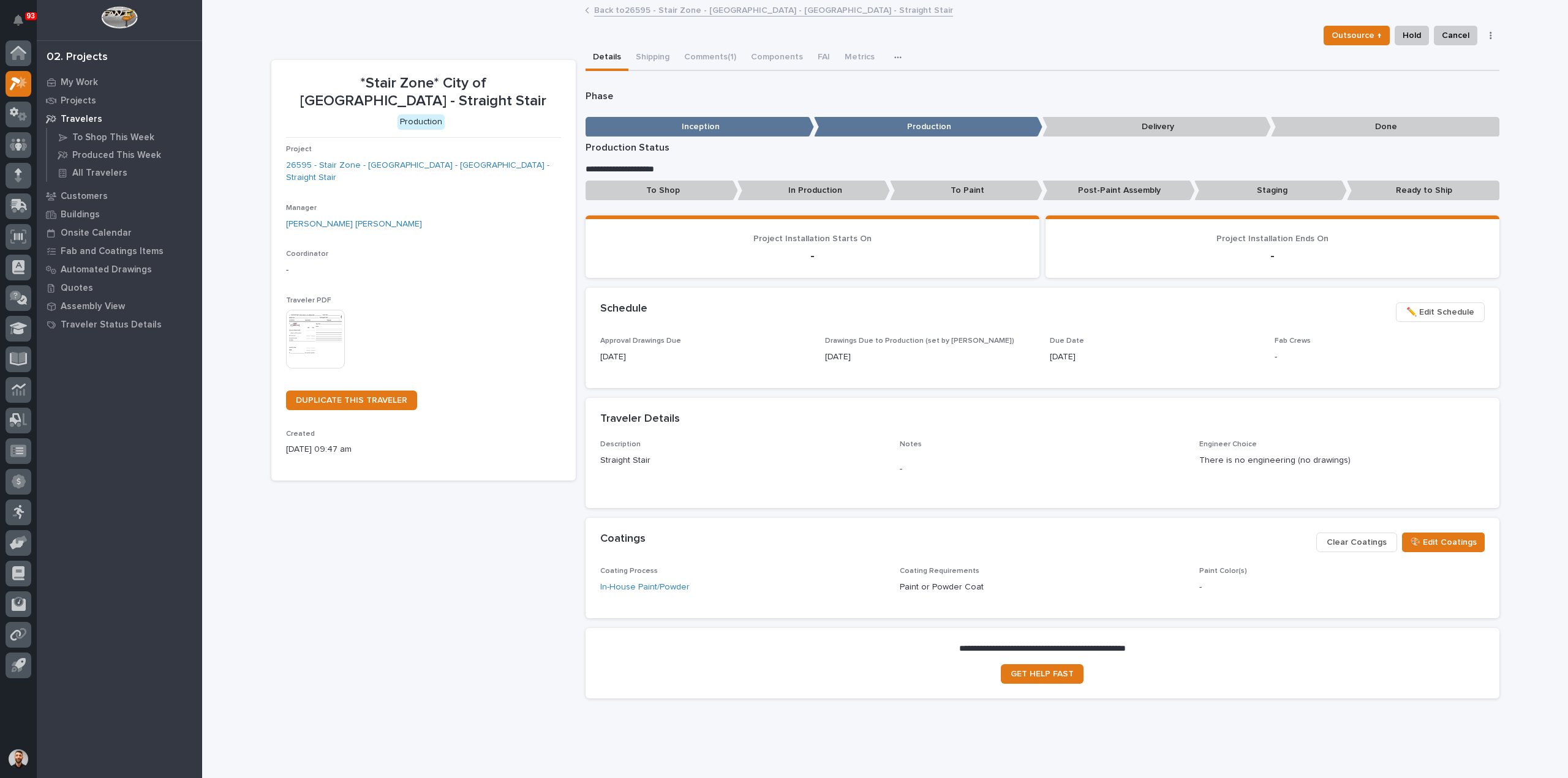
click at [976, 55] on div "Details Shipping Comments (1) Components FAI Metrics Schedule" at bounding box center [1042, 58] width 914 height 26
